Goal: Task Accomplishment & Management: Manage account settings

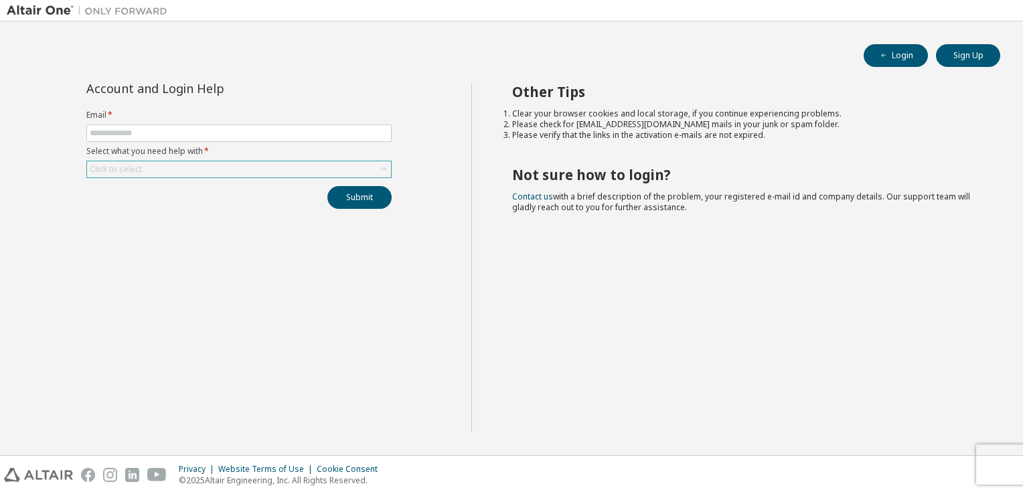
click at [349, 172] on div "Click to select" at bounding box center [239, 169] width 304 height 16
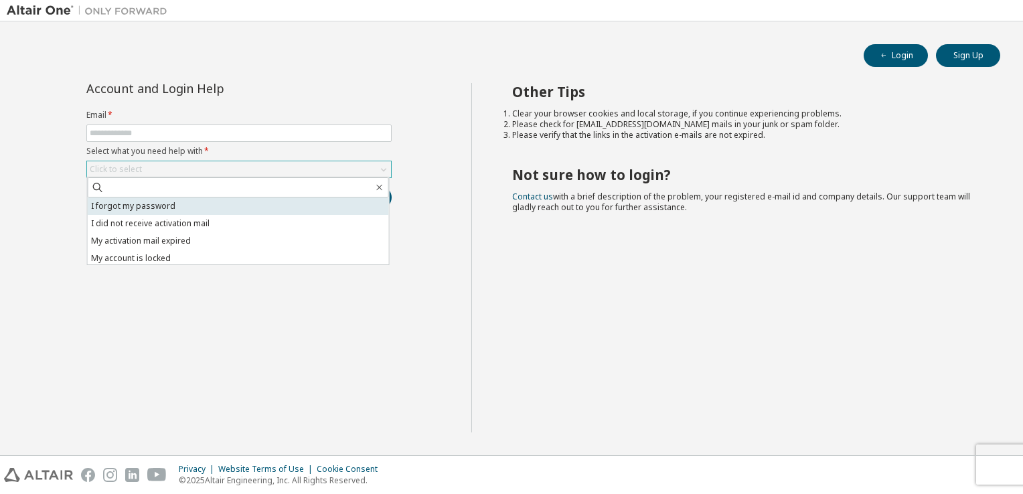
click at [260, 205] on li "I forgot my password" at bounding box center [238, 205] width 301 height 17
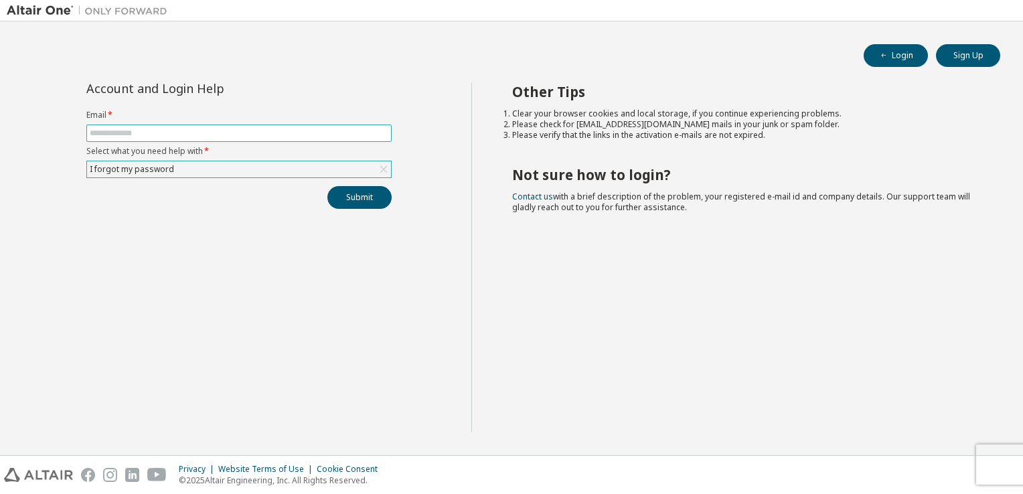
click at [274, 137] on input "text" at bounding box center [239, 133] width 298 height 11
type input "**********"
click at [343, 195] on button "Submit" at bounding box center [359, 197] width 64 height 23
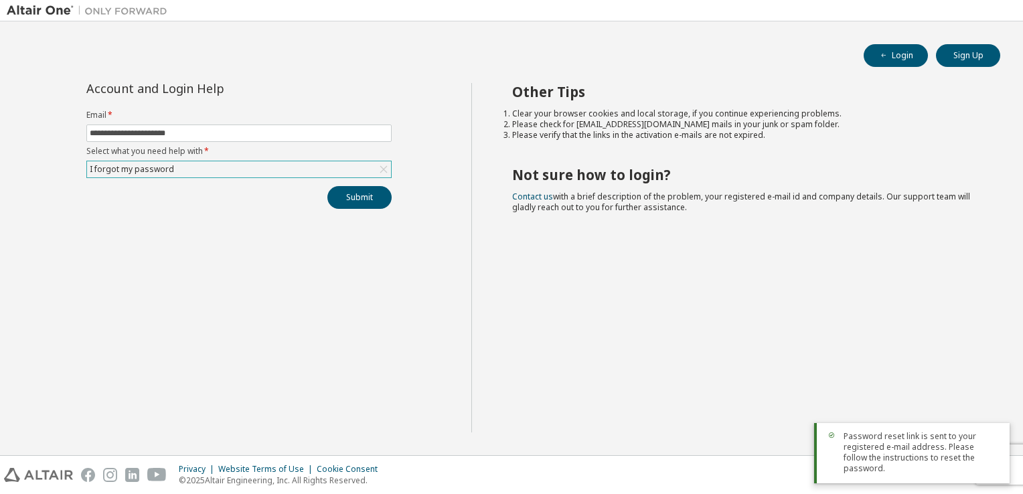
click at [870, 458] on span "Password reset link is sent to your registered e-mail address. Please follow th…" at bounding box center [920, 452] width 155 height 43
click at [922, 462] on span "Password reset link is sent to your registered e-mail address. Please follow th…" at bounding box center [920, 452] width 155 height 43
click at [847, 364] on div "Other Tips Clear your browser cookies and local storage, if you continue experi…" at bounding box center [743, 257] width 545 height 349
